Goal: Transaction & Acquisition: Purchase product/service

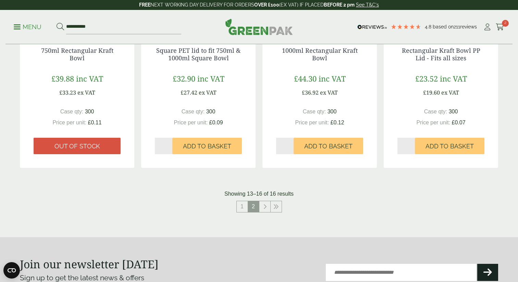
scroll to position [226, 0]
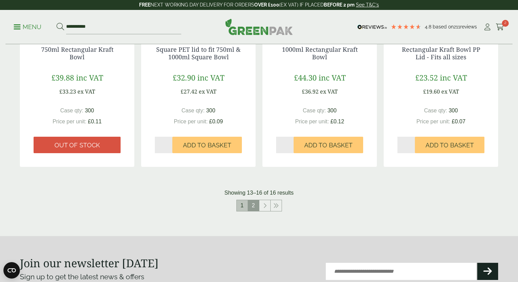
click at [240, 207] on link "1" at bounding box center [242, 205] width 11 height 11
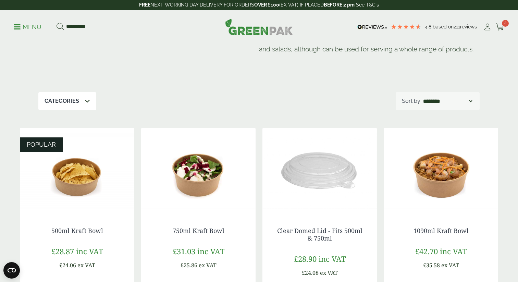
scroll to position [22, 0]
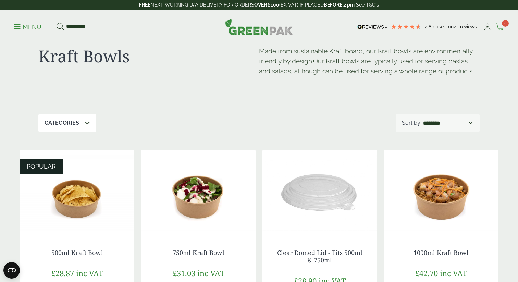
click at [501, 24] on icon at bounding box center [500, 27] width 9 height 7
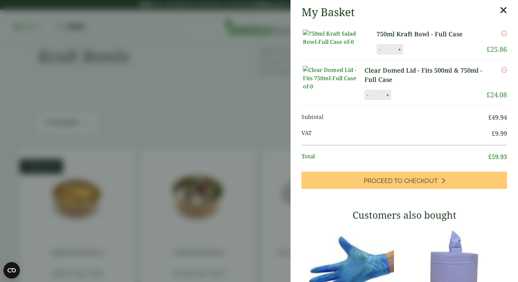
click at [506, 10] on icon at bounding box center [503, 10] width 7 height 10
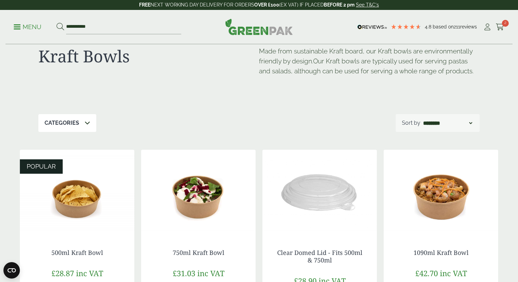
click at [15, 28] on p "Menu" at bounding box center [28, 27] width 28 height 8
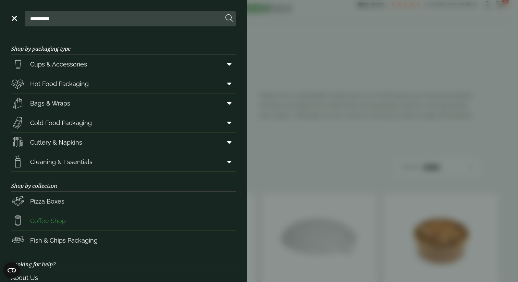
click at [49, 220] on span "Coffee Shop" at bounding box center [48, 220] width 36 height 9
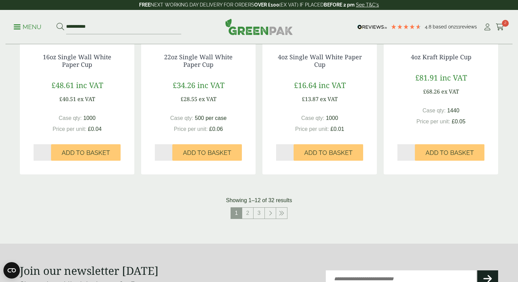
scroll to position [729, 0]
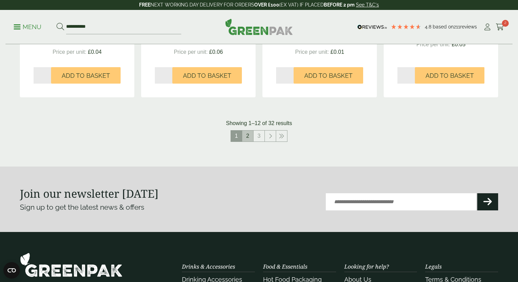
click at [248, 135] on link "2" at bounding box center [247, 136] width 11 height 11
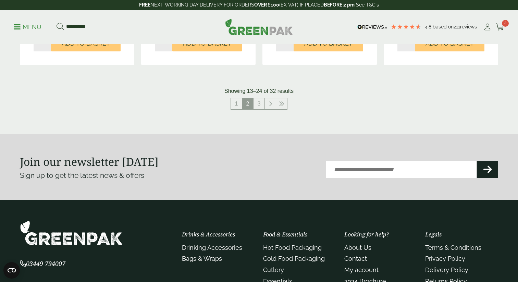
scroll to position [775, 0]
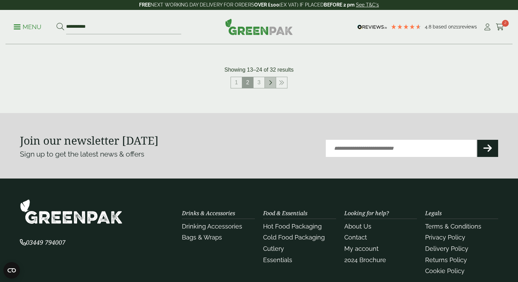
click at [271, 84] on icon at bounding box center [270, 82] width 3 height 5
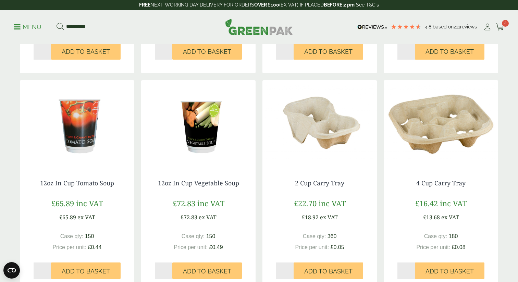
scroll to position [317, 0]
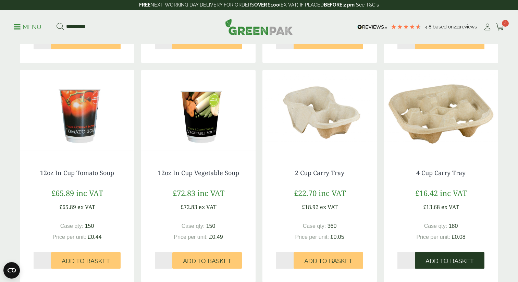
click at [440, 258] on span "Add to Basket" at bounding box center [450, 261] width 48 height 8
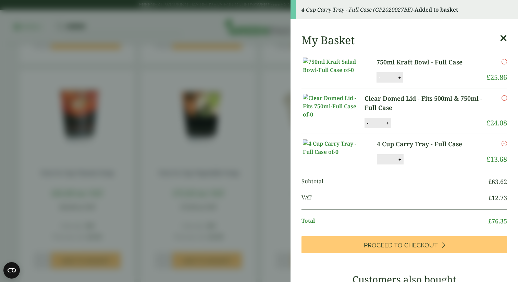
click at [272, 215] on aside "4 Cup Carry Tray - Full Case (GP2020027BE) - Added to basket My Basket 750ml Kr…" at bounding box center [259, 141] width 518 height 282
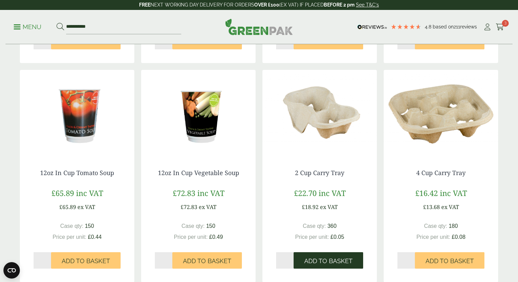
click at [338, 266] on button "Add to Basket" at bounding box center [329, 260] width 70 height 16
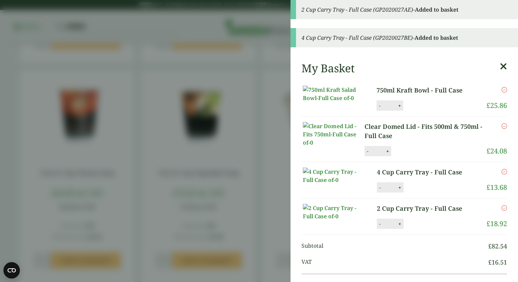
click at [276, 197] on aside "2 Cup Carry Tray - Full Case (GP2020027AE) - Added to basket 4 Cup Carry Tray -…" at bounding box center [259, 141] width 518 height 282
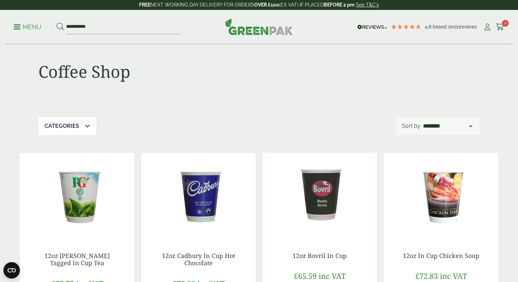
scroll to position [0, 0]
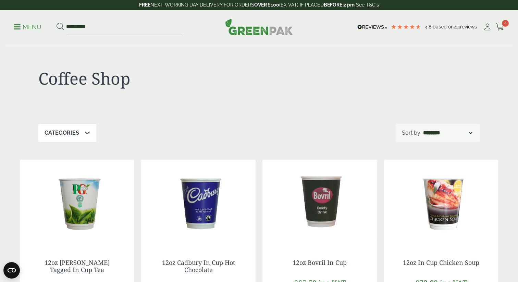
click at [29, 25] on p "Menu" at bounding box center [28, 27] width 28 height 8
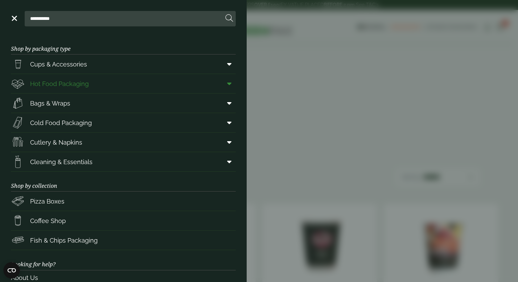
click at [147, 82] on link "Hot Food Packaging" at bounding box center [123, 83] width 225 height 19
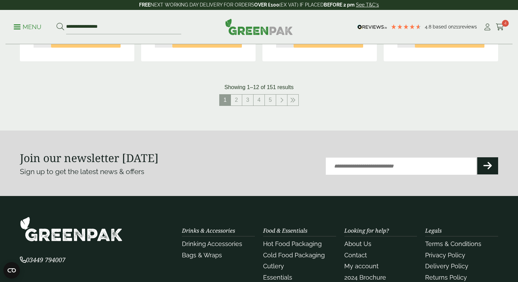
scroll to position [798, 0]
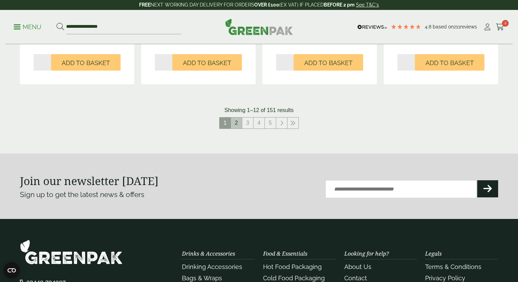
click at [236, 122] on link "2" at bounding box center [236, 123] width 11 height 11
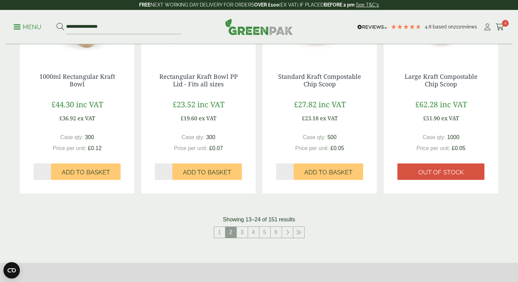
scroll to position [830, 0]
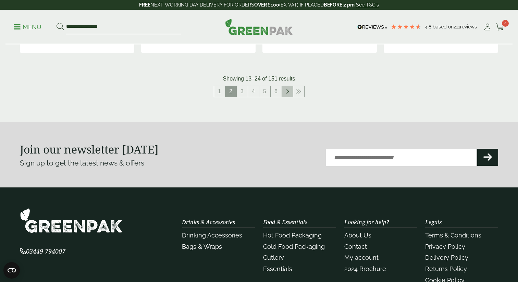
click at [284, 93] on link at bounding box center [287, 91] width 11 height 11
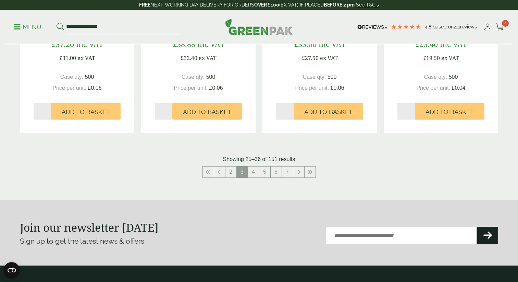
scroll to position [752, 0]
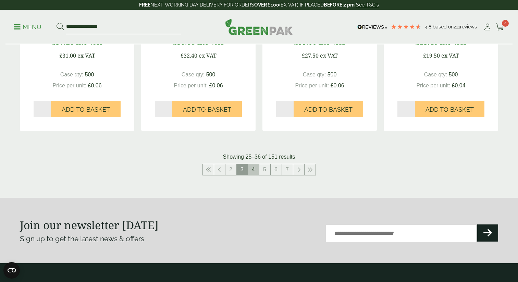
click at [256, 171] on link "4" at bounding box center [253, 169] width 11 height 11
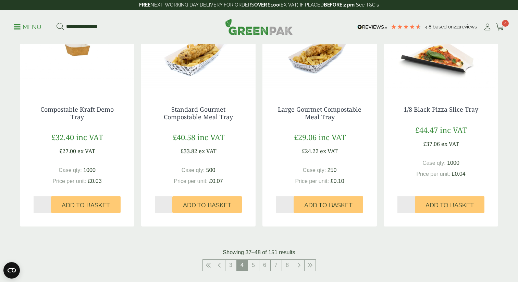
scroll to position [717, 0]
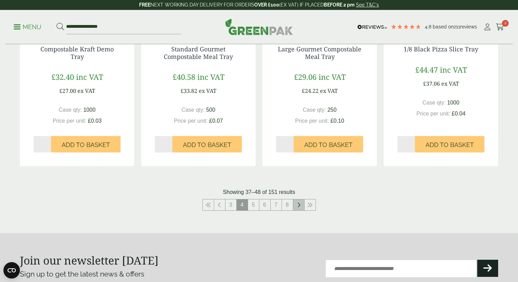
click at [300, 207] on icon at bounding box center [298, 204] width 3 height 5
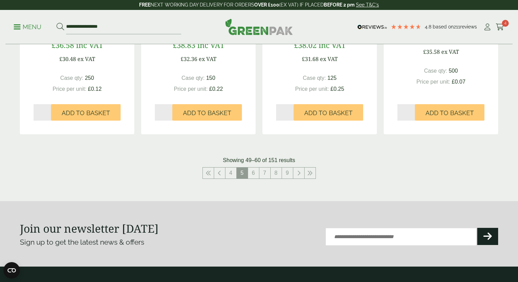
scroll to position [772, 0]
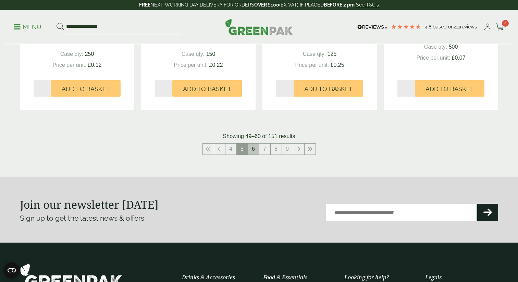
click at [255, 154] on link "6" at bounding box center [253, 149] width 11 height 11
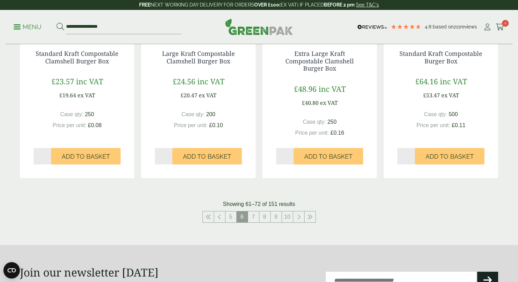
scroll to position [718, 0]
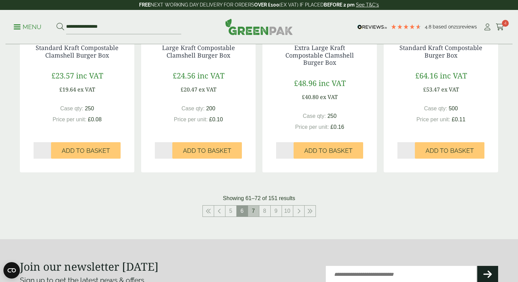
click at [256, 216] on link "7" at bounding box center [253, 211] width 11 height 11
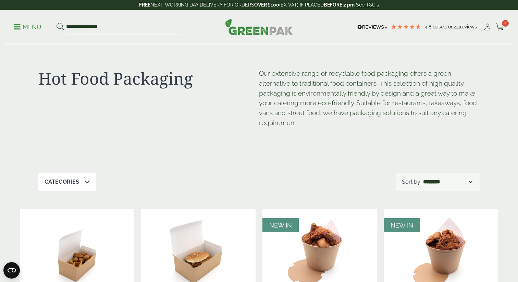
click at [33, 31] on ul "**********" at bounding box center [98, 27] width 168 height 14
click at [22, 26] on p "Menu" at bounding box center [28, 27] width 28 height 8
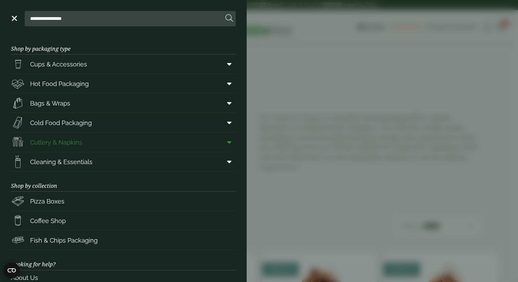
click at [230, 140] on icon at bounding box center [229, 142] width 4 height 7
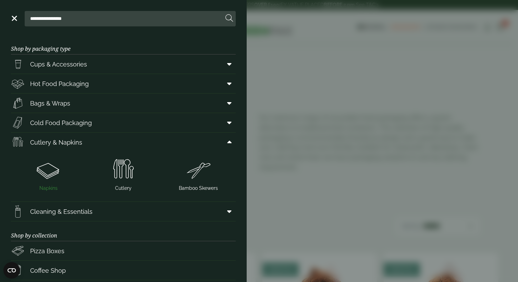
click at [49, 170] on img at bounding box center [49, 169] width 70 height 27
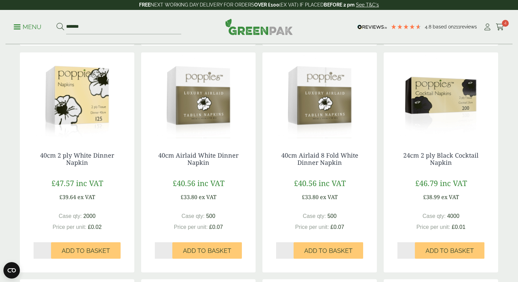
scroll to position [344, 0]
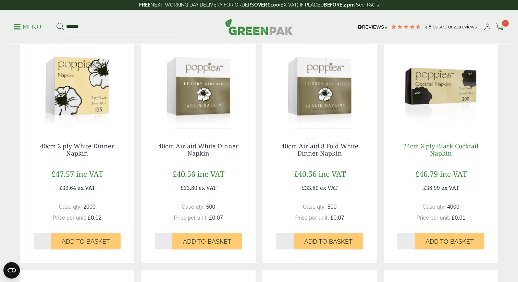
click at [436, 145] on link "24cm 2 ply Black Cocktail Napkin" at bounding box center [441, 150] width 75 height 16
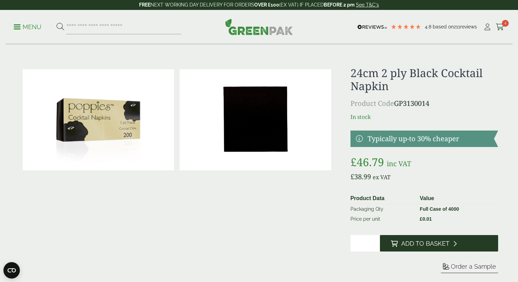
click at [431, 240] on span "Add to Basket" at bounding box center [425, 244] width 48 height 8
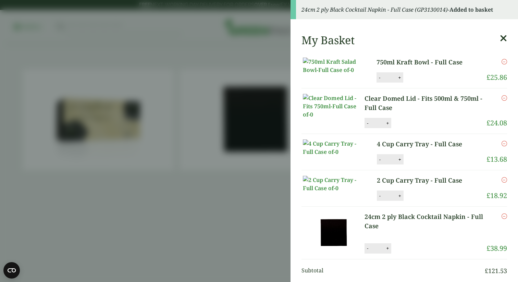
click at [501, 38] on icon at bounding box center [503, 39] width 7 height 10
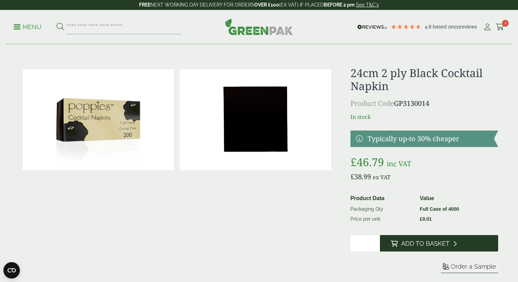
click at [425, 247] on span "Add to Basket" at bounding box center [425, 244] width 48 height 8
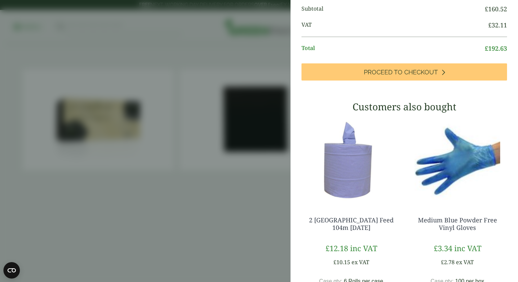
scroll to position [254, 0]
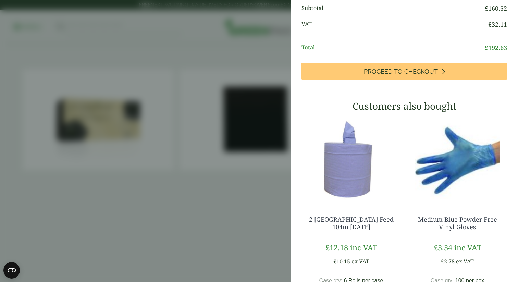
type input "*"
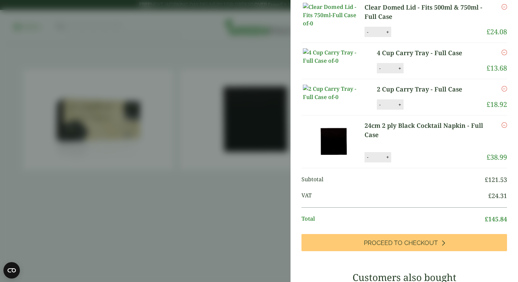
scroll to position [176, 0]
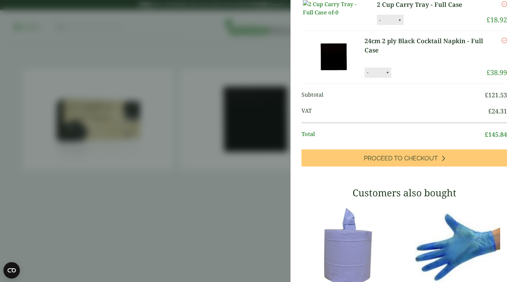
click at [235, 196] on aside "Basket quantity updated My Basket 750ml Kraft Bowl - Full Case 750ml Kraft Bowl…" at bounding box center [259, 141] width 518 height 282
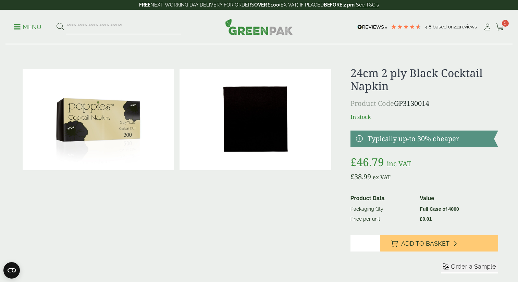
click at [22, 24] on p "Menu" at bounding box center [28, 27] width 28 height 8
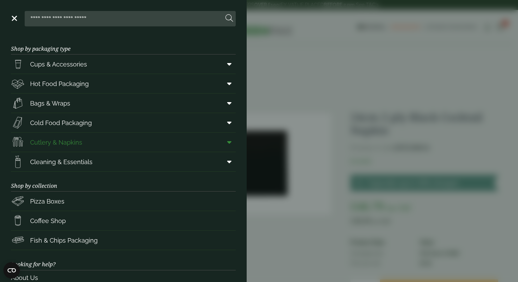
click at [147, 142] on link "Cutlery & Napkins" at bounding box center [123, 142] width 225 height 19
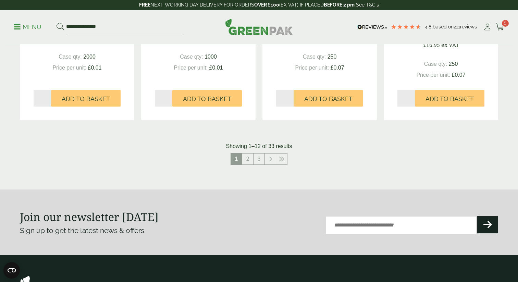
scroll to position [745, 0]
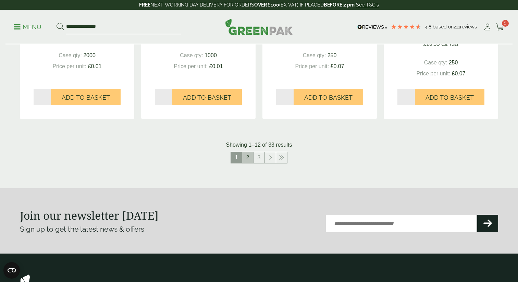
click at [245, 156] on link "2" at bounding box center [247, 157] width 11 height 11
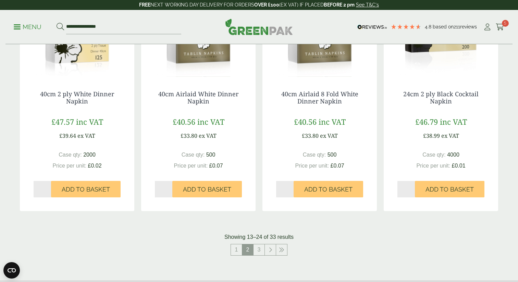
scroll to position [659, 0]
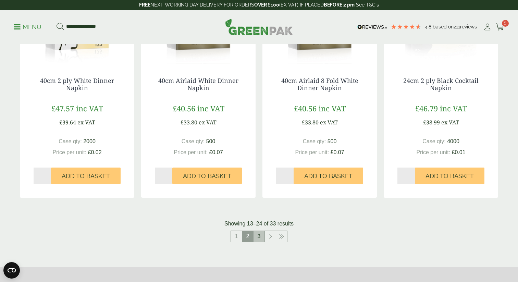
click at [259, 238] on link "3" at bounding box center [259, 236] width 11 height 11
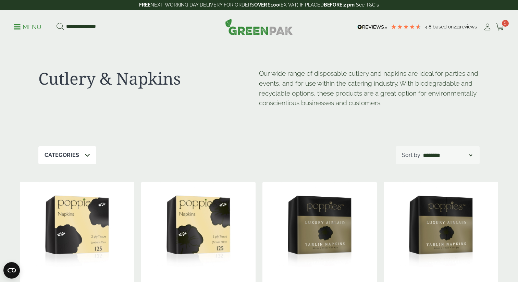
click at [15, 28] on p "Menu" at bounding box center [28, 27] width 28 height 8
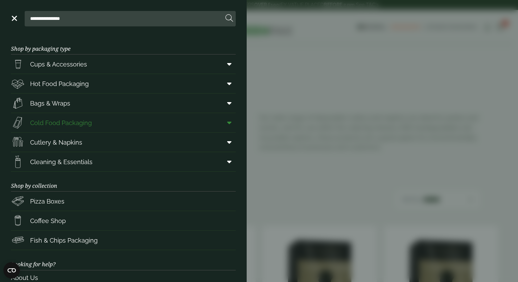
click at [231, 121] on icon at bounding box center [229, 122] width 4 height 7
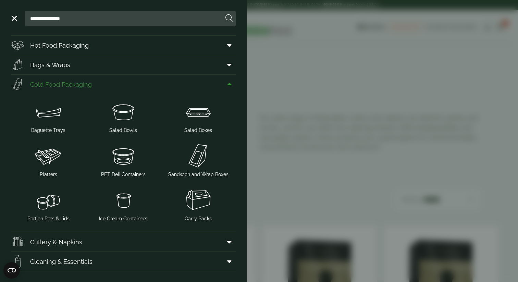
scroll to position [51, 0]
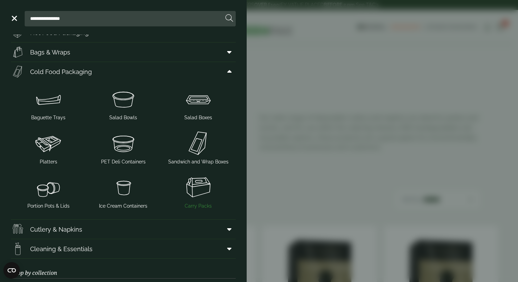
click at [198, 181] on img at bounding box center [199, 187] width 70 height 27
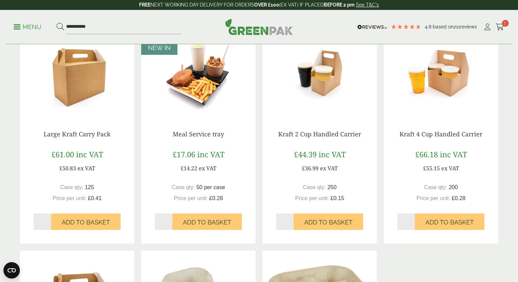
scroll to position [337, 0]
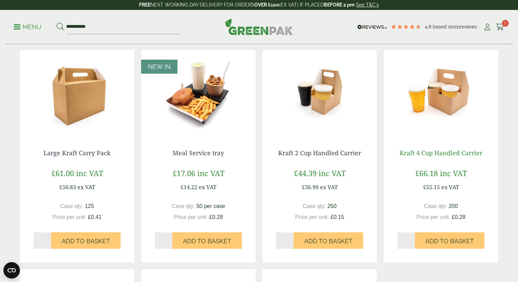
click at [450, 152] on link "Kraft 4 Cup Handled Carrier" at bounding box center [441, 153] width 83 height 8
click at [21, 31] on p "Menu" at bounding box center [28, 27] width 28 height 8
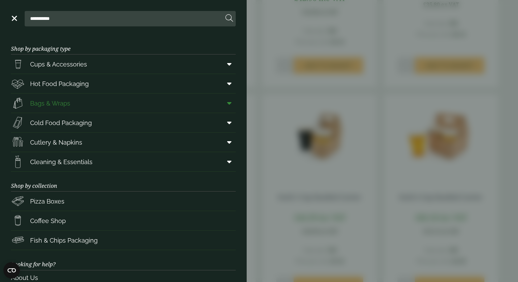
click at [231, 103] on icon at bounding box center [229, 103] width 4 height 7
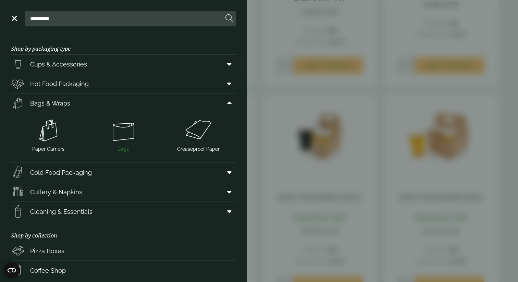
click at [124, 136] on img at bounding box center [124, 130] width 70 height 27
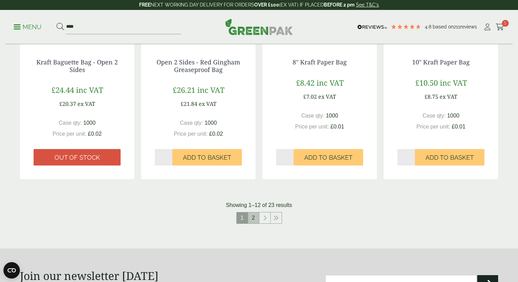
scroll to position [662, 0]
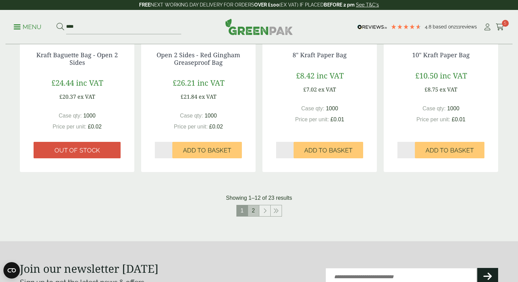
click at [254, 213] on link "2" at bounding box center [253, 210] width 11 height 11
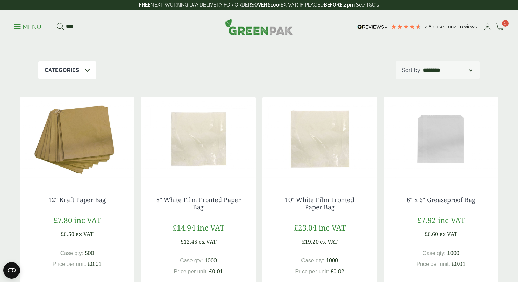
scroll to position [115, 0]
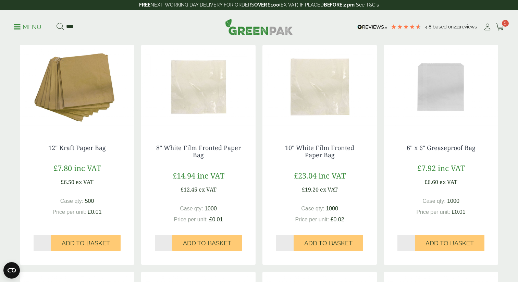
click at [192, 153] on h4 "8" White Film Fronted Paper Bag" at bounding box center [198, 151] width 87 height 15
click at [196, 148] on link "8" White Film Fronted Paper Bag" at bounding box center [198, 152] width 85 height 16
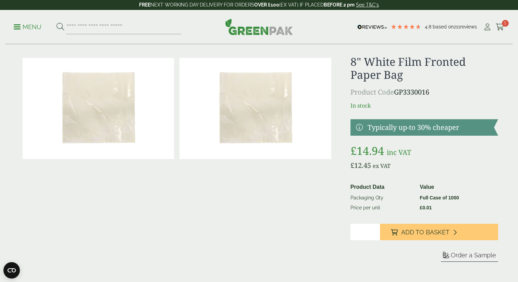
scroll to position [12, 0]
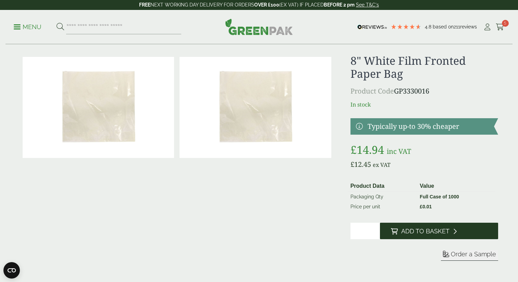
click at [425, 232] on span "Add to Basket" at bounding box center [425, 232] width 48 height 8
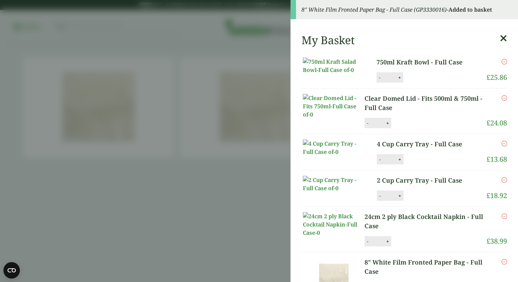
click at [507, 39] on icon at bounding box center [503, 39] width 7 height 10
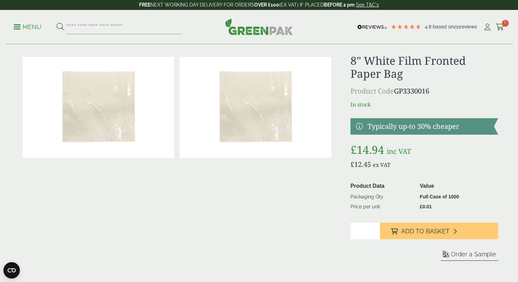
scroll to position [0, 0]
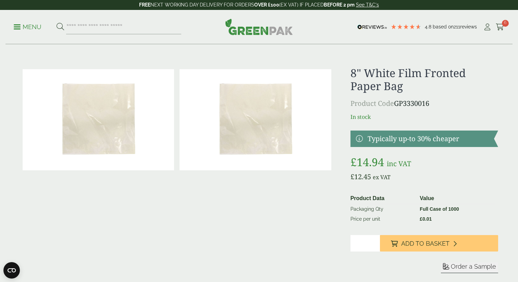
click at [23, 28] on p "Menu" at bounding box center [28, 27] width 28 height 8
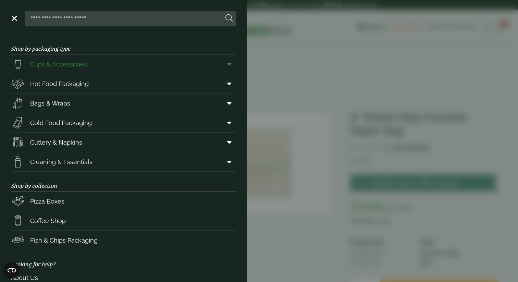
click at [229, 64] on icon at bounding box center [229, 64] width 4 height 7
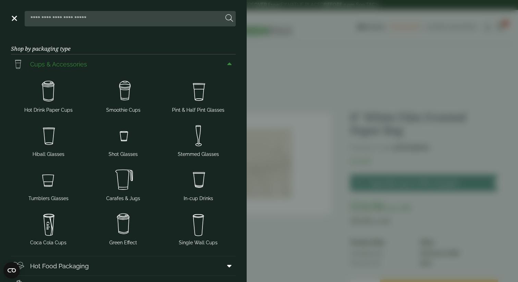
click at [229, 64] on icon at bounding box center [229, 64] width 4 height 7
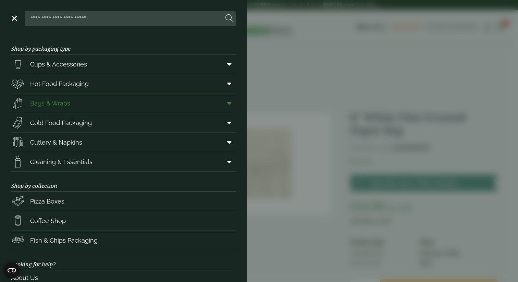
click at [229, 103] on icon at bounding box center [229, 103] width 4 height 7
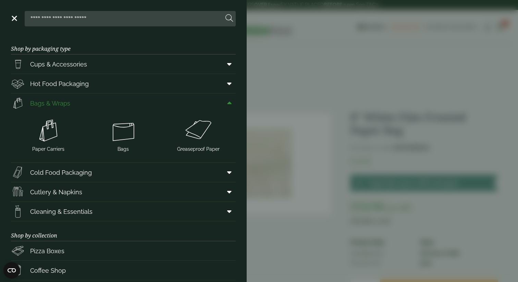
click at [229, 103] on icon at bounding box center [229, 103] width 4 height 7
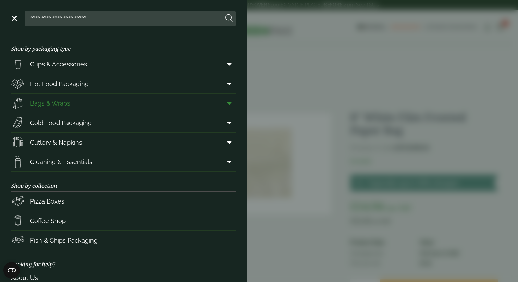
click at [229, 103] on icon at bounding box center [229, 103] width 4 height 7
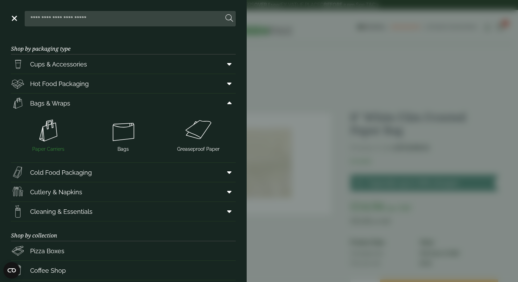
click at [45, 134] on img at bounding box center [49, 130] width 70 height 27
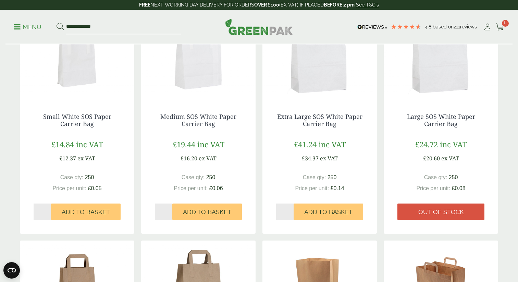
scroll to position [108, 0]
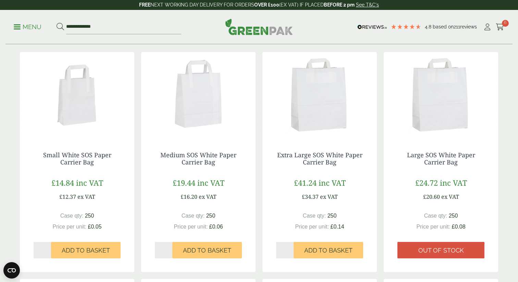
click at [32, 28] on p "Menu" at bounding box center [28, 27] width 28 height 8
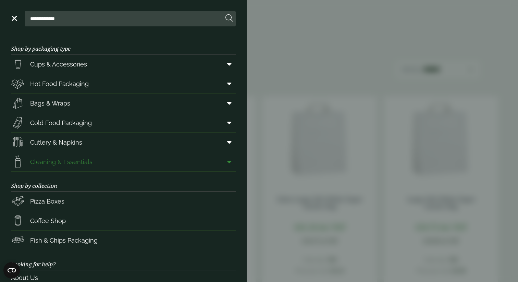
click at [232, 165] on span at bounding box center [227, 161] width 15 height 13
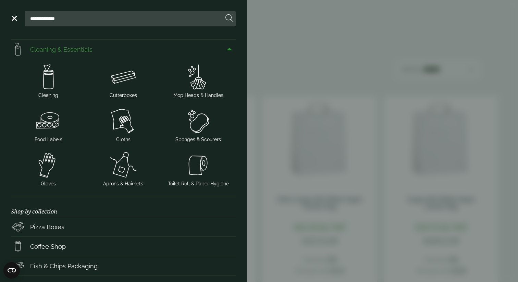
scroll to position [116, 0]
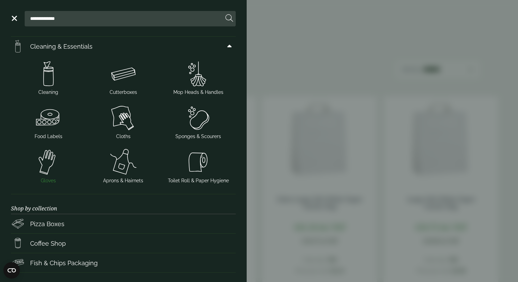
click at [42, 166] on img at bounding box center [49, 161] width 70 height 27
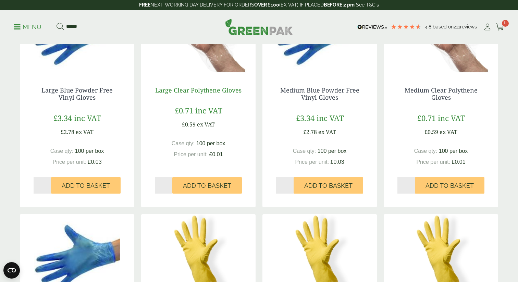
scroll to position [171, 0]
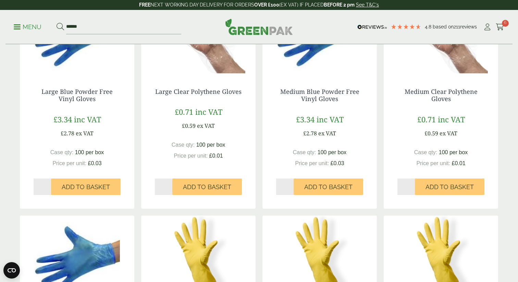
click at [217, 113] on span "inc VAT" at bounding box center [208, 112] width 27 height 10
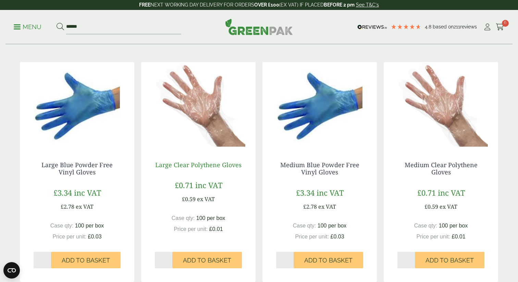
scroll to position [94, 0]
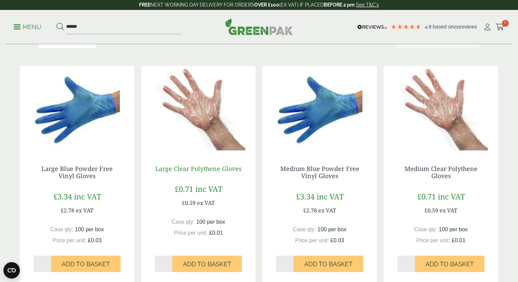
click at [198, 171] on link "Large Clear Polythene Gloves" at bounding box center [198, 169] width 86 height 8
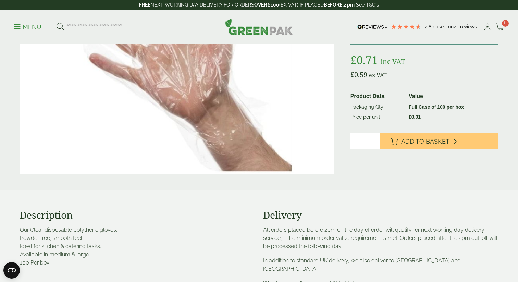
scroll to position [126, 0]
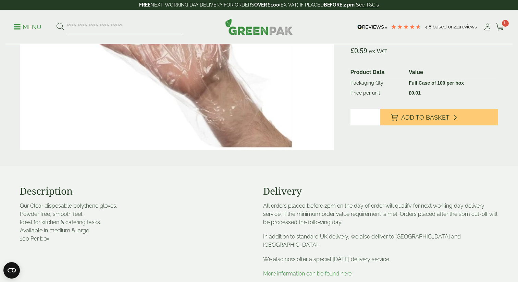
click at [375, 117] on input "*" at bounding box center [365, 117] width 29 height 16
type input "*"
click at [375, 117] on input "*" at bounding box center [365, 117] width 29 height 16
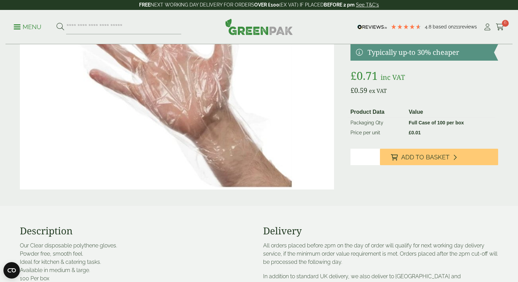
scroll to position [62, 0]
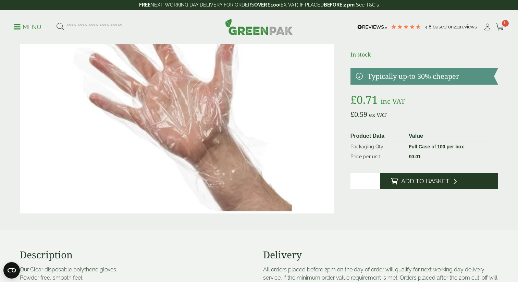
click at [415, 182] on span "Add to Basket" at bounding box center [425, 182] width 48 height 8
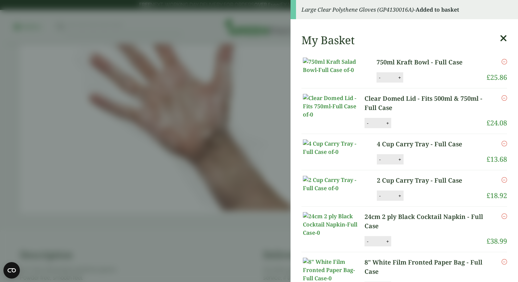
click at [503, 37] on icon at bounding box center [503, 39] width 7 height 10
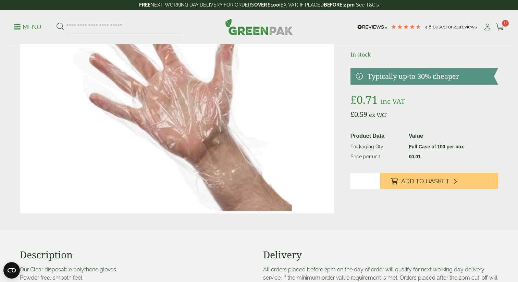
scroll to position [0, 0]
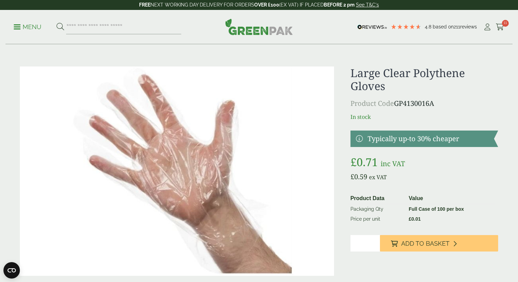
click at [24, 24] on p "Menu" at bounding box center [28, 27] width 28 height 8
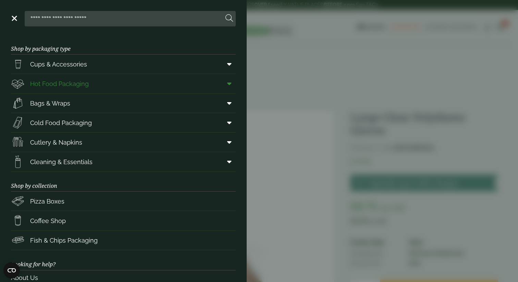
click at [170, 87] on link "Hot Food Packaging" at bounding box center [123, 83] width 225 height 19
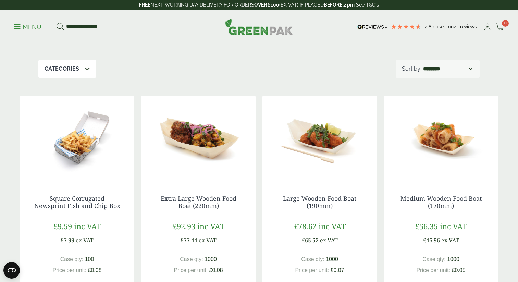
scroll to position [114, 0]
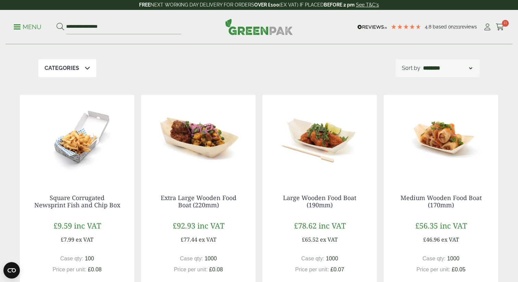
click at [502, 21] on div "**********" at bounding box center [258, 27] width 507 height 34
click at [502, 25] on icon at bounding box center [500, 27] width 9 height 7
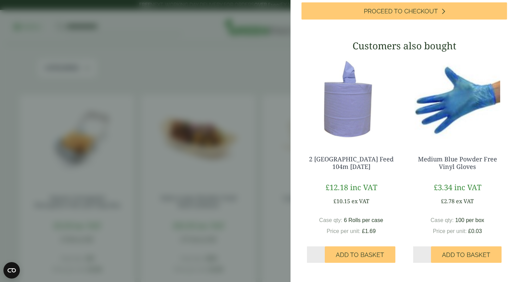
scroll to position [473, 0]
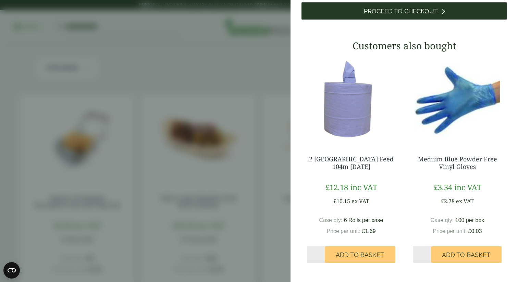
click at [396, 15] on link "Proceed to Checkout" at bounding box center [405, 10] width 206 height 17
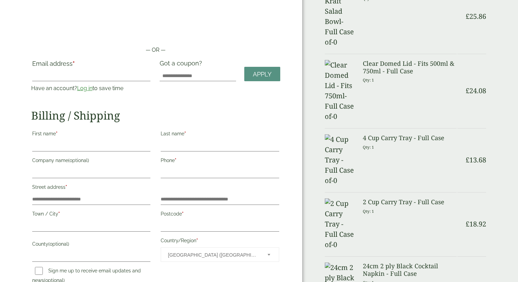
scroll to position [43, 0]
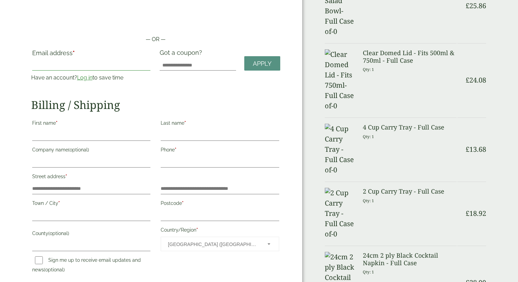
click at [99, 67] on input "Email address *" at bounding box center [91, 65] width 119 height 11
type input "**********"
type input "***"
type input "******"
type input "********"
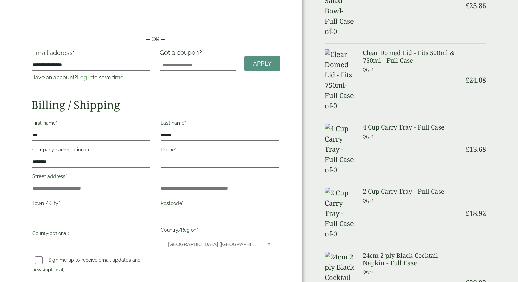
type input "**********"
type input "********"
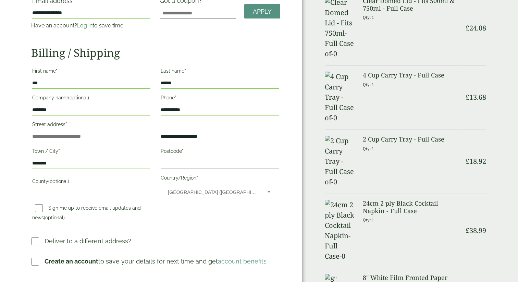
scroll to position [99, 0]
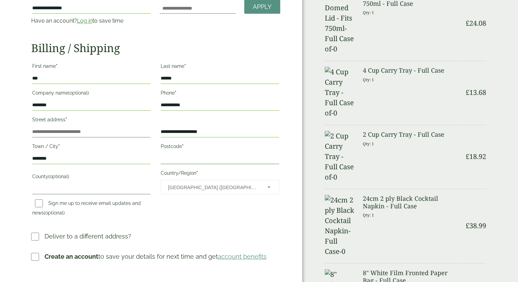
click at [185, 157] on input "Postcode *" at bounding box center [220, 158] width 119 height 11
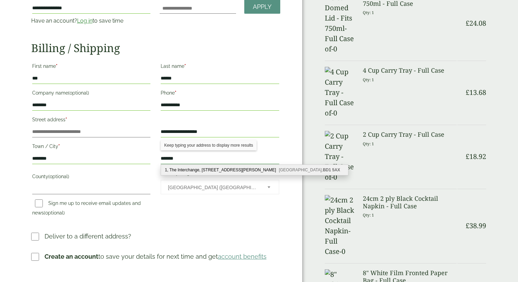
type input "*******"
click at [186, 168] on div "1, The Interchange, 5 Nelson Street Bradford, BD1 5AX" at bounding box center [254, 170] width 187 height 10
type input "**********"
type input "*******"
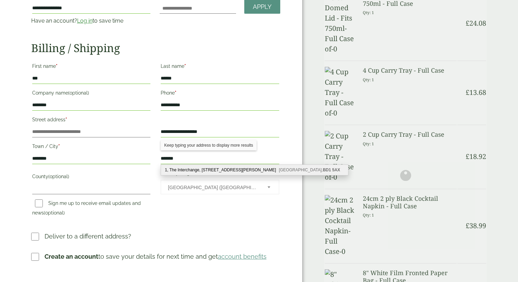
type input "**********"
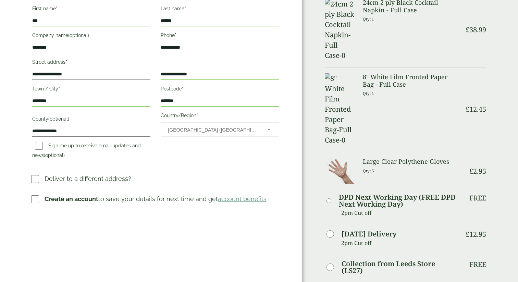
scroll to position [168, 0]
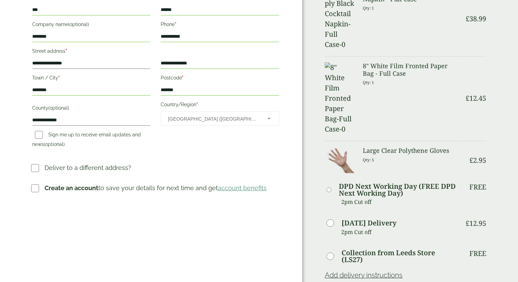
click at [115, 170] on p "Deliver to a different address?" at bounding box center [88, 167] width 87 height 9
click at [40, 169] on label at bounding box center [37, 168] width 13 height 10
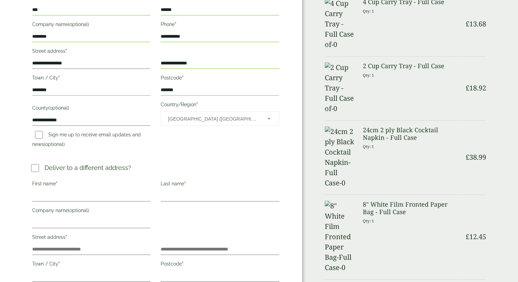
click at [62, 189] on label "First name *" at bounding box center [91, 185] width 119 height 12
click at [62, 191] on input "First name *" at bounding box center [91, 196] width 119 height 11
click at [62, 204] on div "First name *" at bounding box center [91, 191] width 129 height 27
click at [63, 193] on input "First name *" at bounding box center [91, 196] width 119 height 11
type input "***"
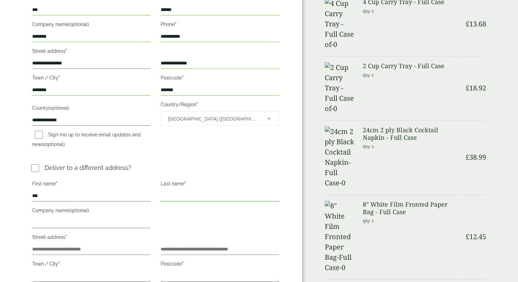
type input "******"
type input "**********"
type input "*****"
type input "**********"
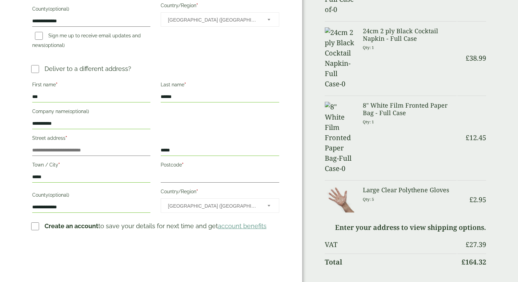
scroll to position [267, 0]
click at [88, 124] on input "**********" at bounding box center [91, 124] width 119 height 11
click at [101, 151] on input "Street address *" at bounding box center [91, 150] width 119 height 11
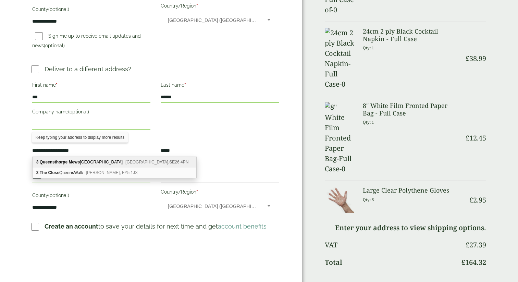
click at [65, 150] on input "**********" at bounding box center [91, 150] width 119 height 11
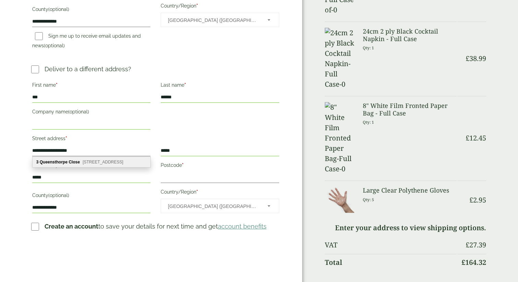
click at [87, 162] on span "Leeds, LS13 4JT" at bounding box center [103, 162] width 41 height 5
type input "**********"
type input "********"
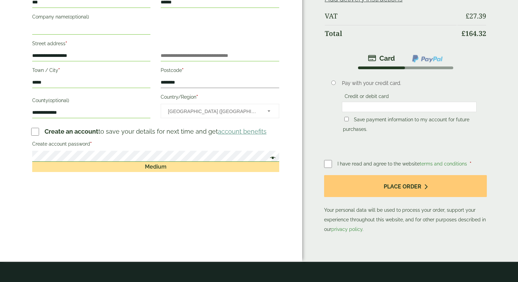
scroll to position [366, 0]
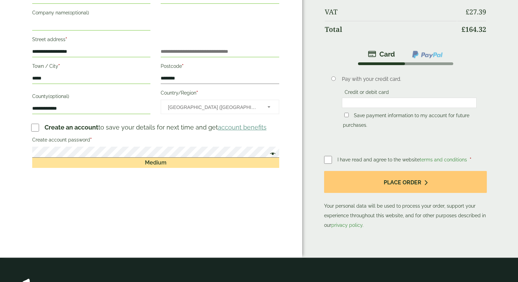
click at [273, 155] on span at bounding box center [271, 154] width 9 height 8
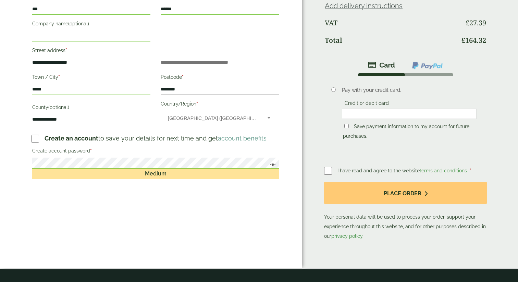
scroll to position [370, 0]
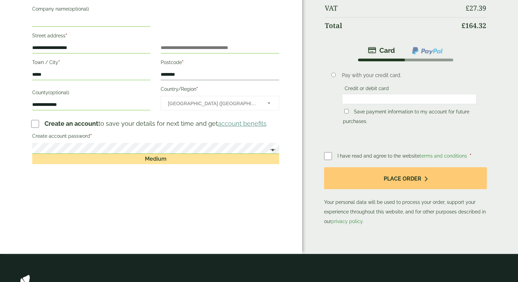
click at [336, 109] on li "Pay with your credit card. Credit or debit card Save payment information to my …" at bounding box center [405, 102] width 163 height 82
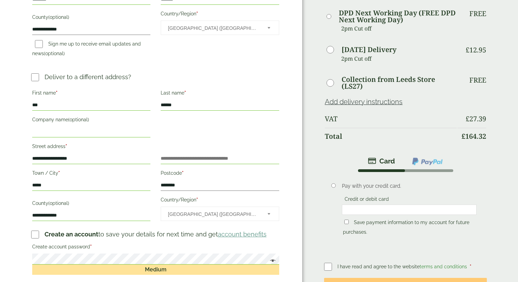
scroll to position [260, 0]
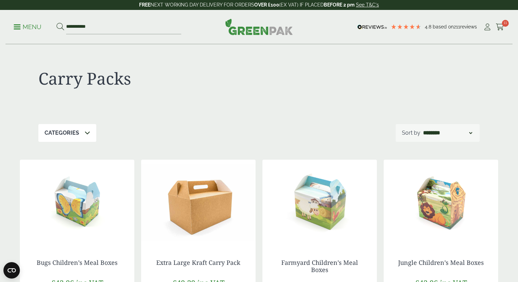
click at [278, 27] on img at bounding box center [259, 27] width 68 height 16
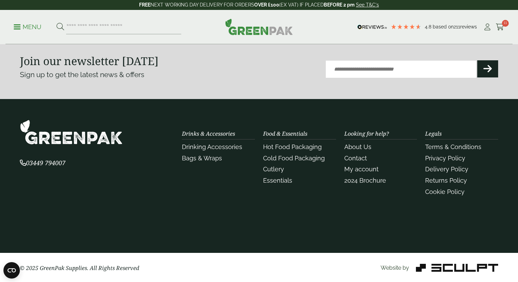
scroll to position [1578, 0]
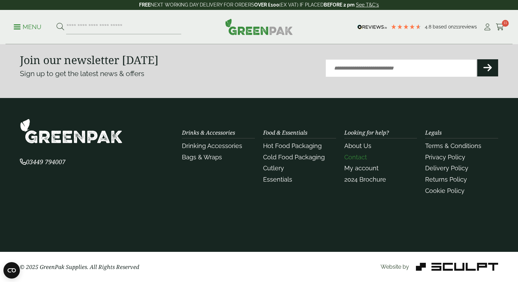
click at [359, 159] on link "Contact" at bounding box center [356, 157] width 23 height 7
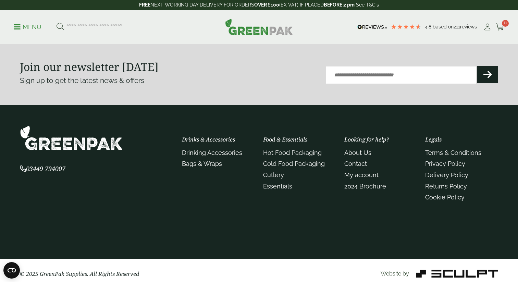
scroll to position [388, 0]
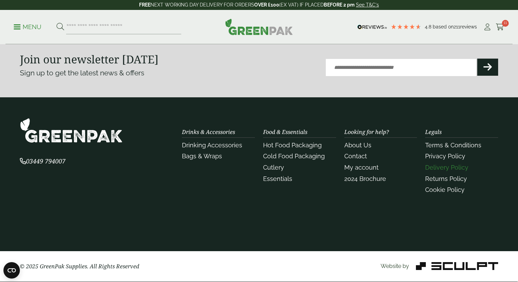
click at [433, 169] on link "Delivery Policy" at bounding box center [446, 167] width 43 height 7
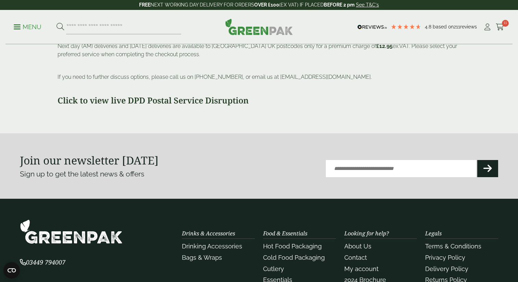
scroll to position [359, 0]
